Goal: Task Accomplishment & Management: Use online tool/utility

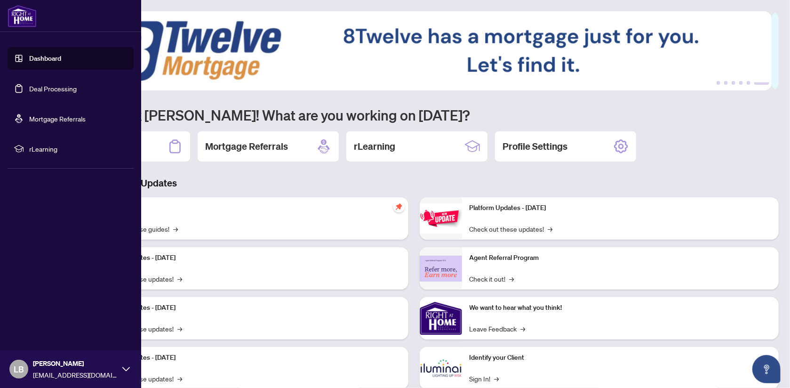
click at [48, 62] on link "Dashboard" at bounding box center [45, 58] width 32 height 8
click at [41, 91] on link "Deal Processing" at bounding box center [53, 88] width 48 height 8
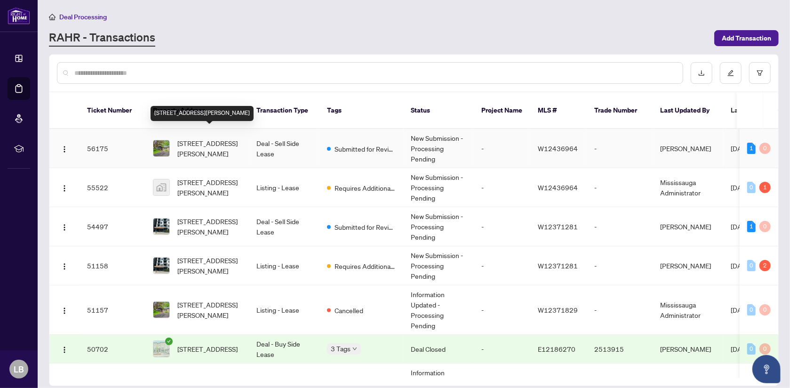
click at [212, 138] on span "[STREET_ADDRESS][PERSON_NAME]" at bounding box center [209, 148] width 64 height 21
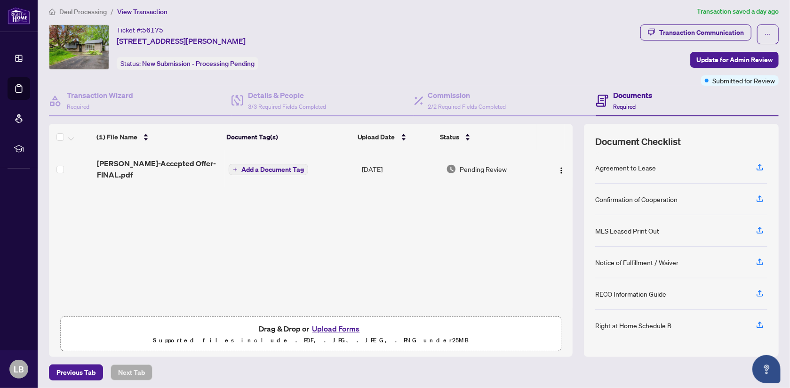
scroll to position [7, 0]
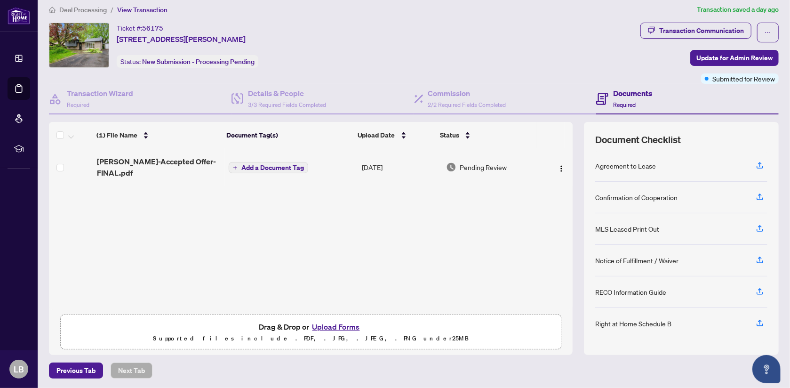
click at [327, 323] on button "Upload Forms" at bounding box center [336, 326] width 53 height 12
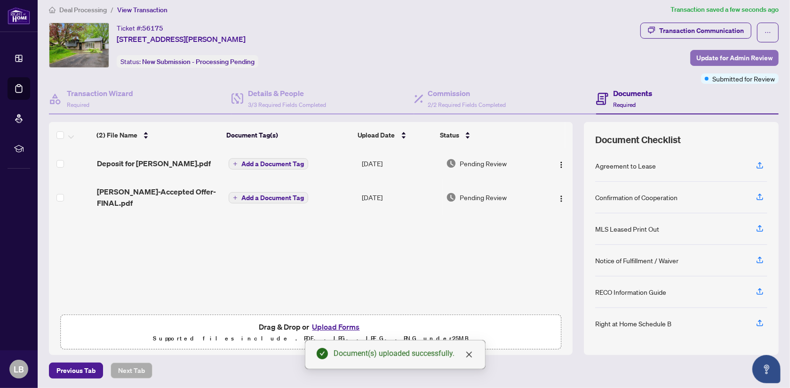
click at [706, 53] on span "Update for Admin Review" at bounding box center [734, 57] width 76 height 15
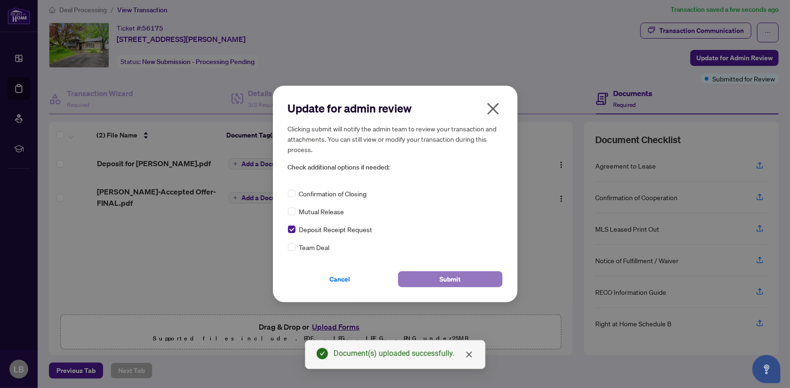
click at [472, 280] on button "Submit" at bounding box center [450, 279] width 104 height 16
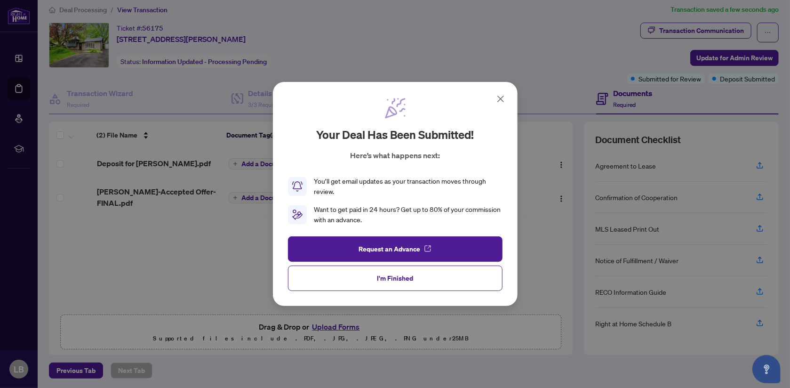
click at [403, 276] on span "I'm Finished" at bounding box center [395, 278] width 36 height 15
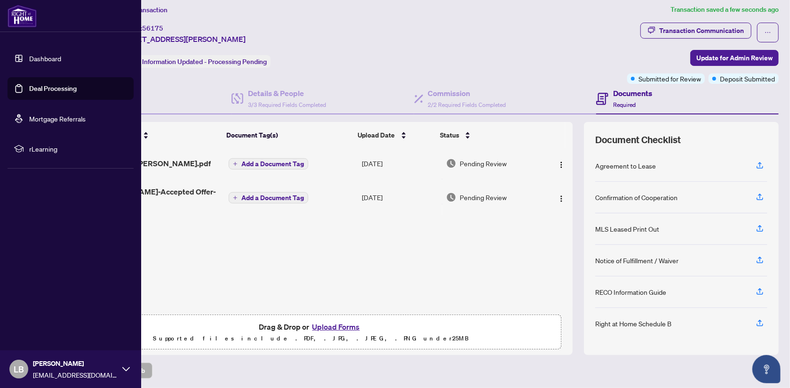
click at [46, 84] on link "Deal Processing" at bounding box center [53, 88] width 48 height 8
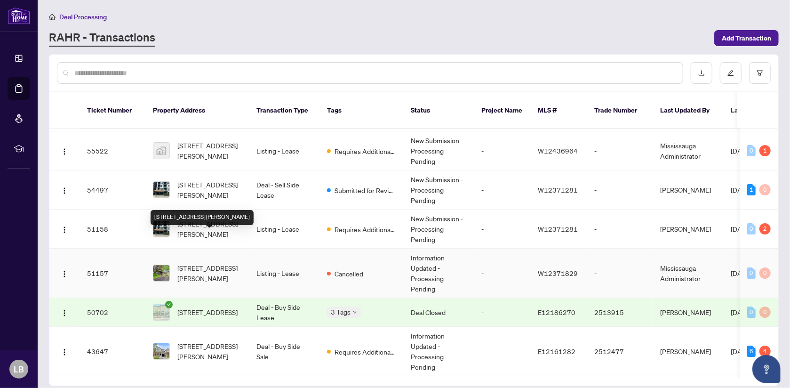
scroll to position [94, 0]
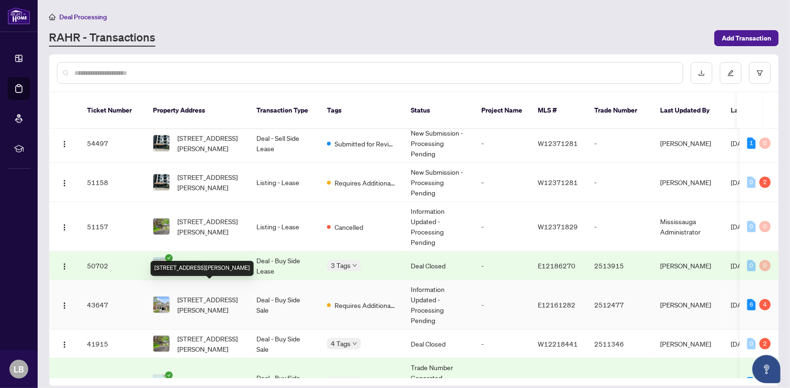
click at [215, 294] on span "[STREET_ADDRESS][PERSON_NAME]" at bounding box center [209, 304] width 64 height 21
